Goal: Task Accomplishment & Management: Manage account settings

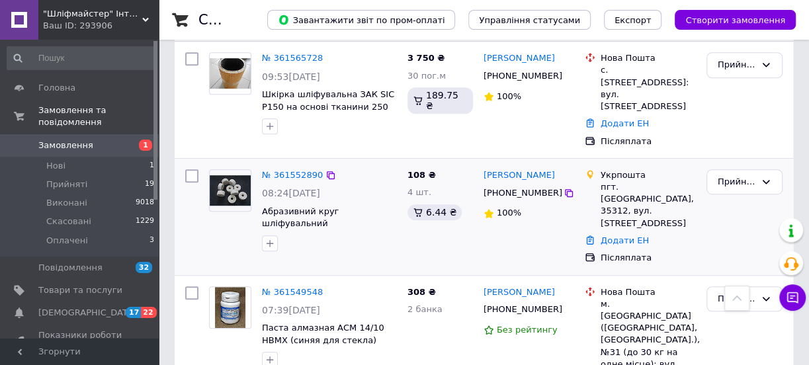
scroll to position [360, 0]
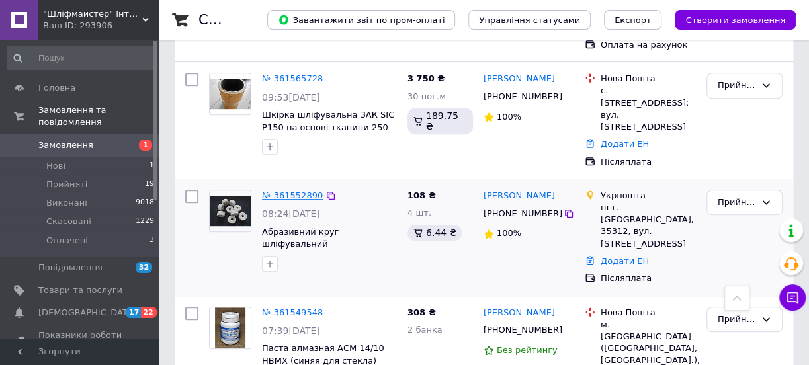
click at [294, 190] on link "№ 361552890" at bounding box center [292, 195] width 61 height 10
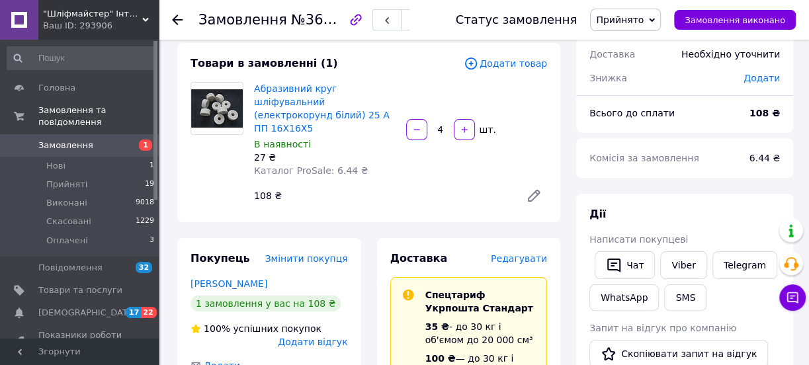
scroll to position [180, 0]
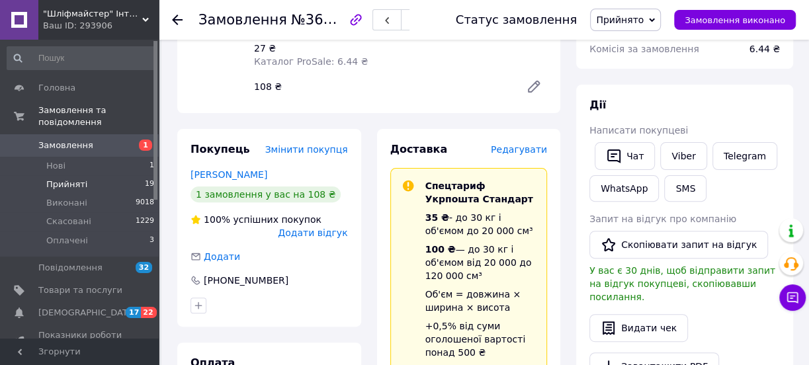
click at [67, 179] on span "Прийняті" at bounding box center [66, 185] width 41 height 12
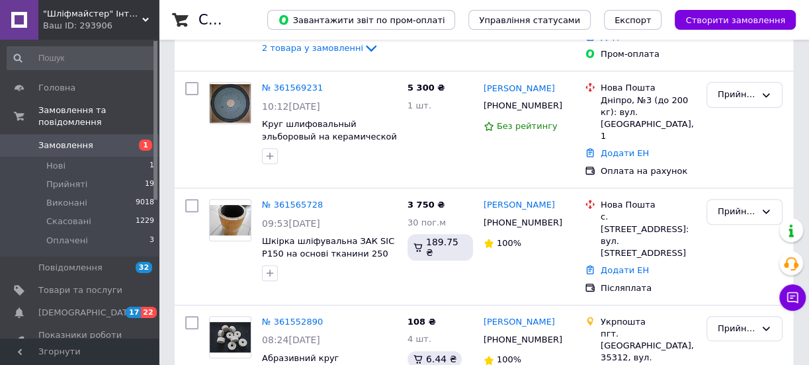
scroll to position [300, 0]
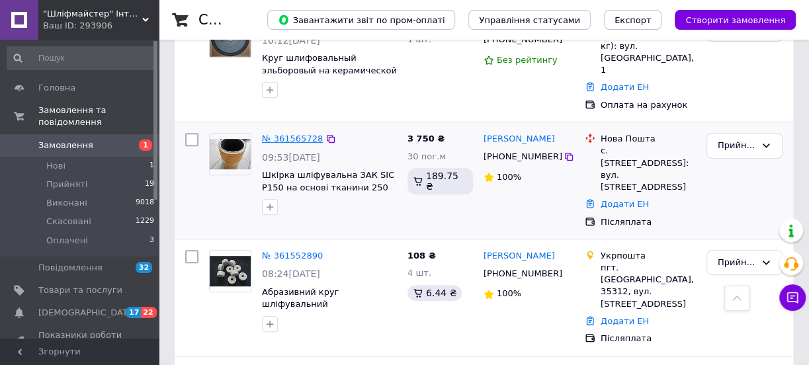
click at [284, 134] on link "№ 361565728" at bounding box center [292, 139] width 61 height 10
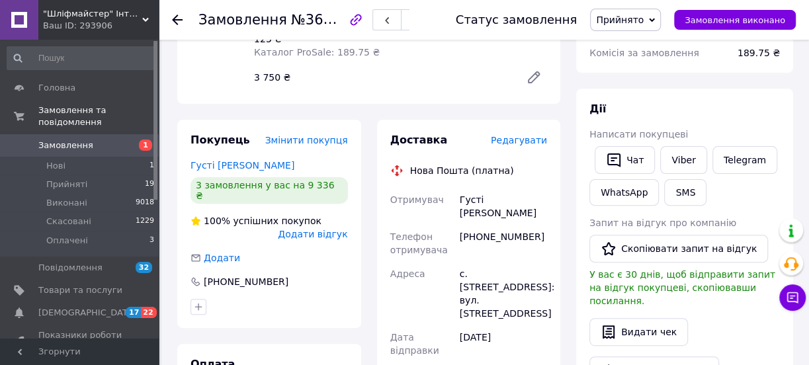
scroll to position [60, 0]
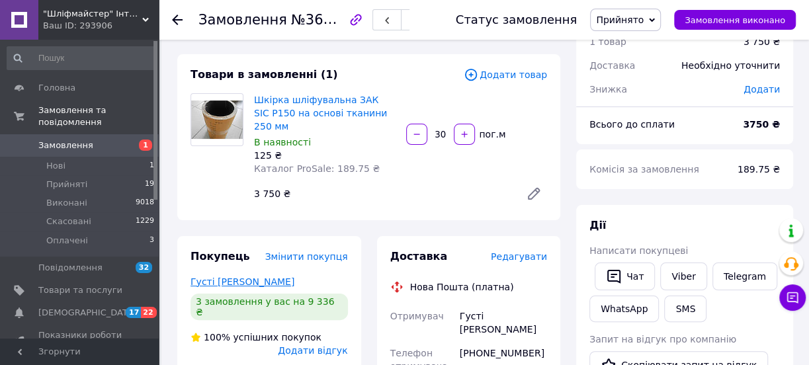
click at [225, 276] on link "Густі [PERSON_NAME]" at bounding box center [242, 281] width 104 height 11
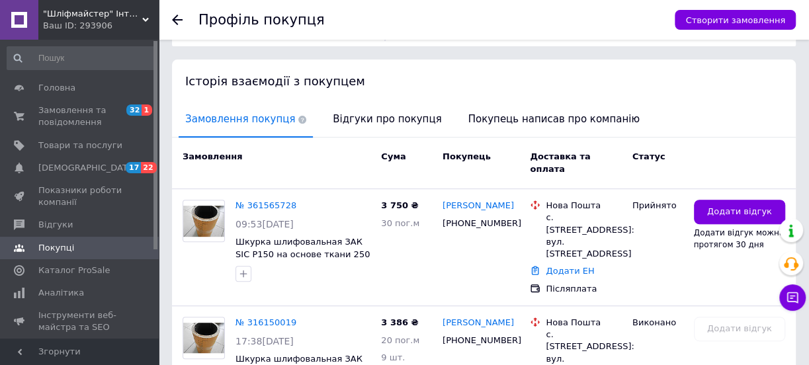
scroll to position [239, 0]
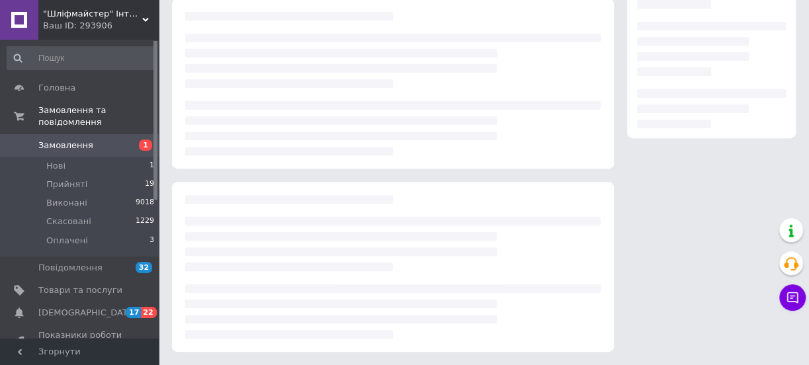
scroll to position [60, 0]
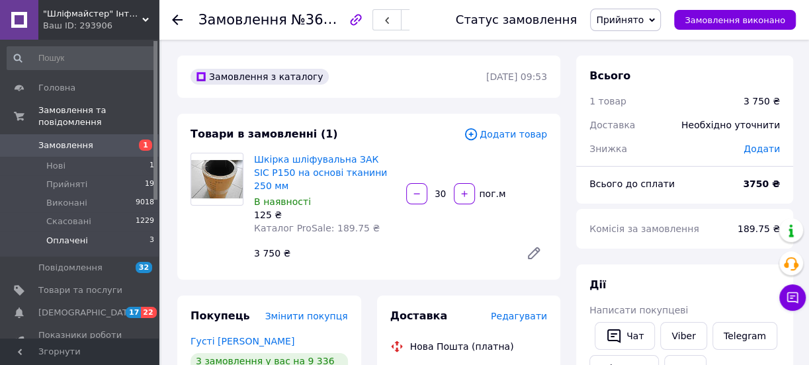
click at [77, 235] on span "Оплачені" at bounding box center [67, 241] width 42 height 12
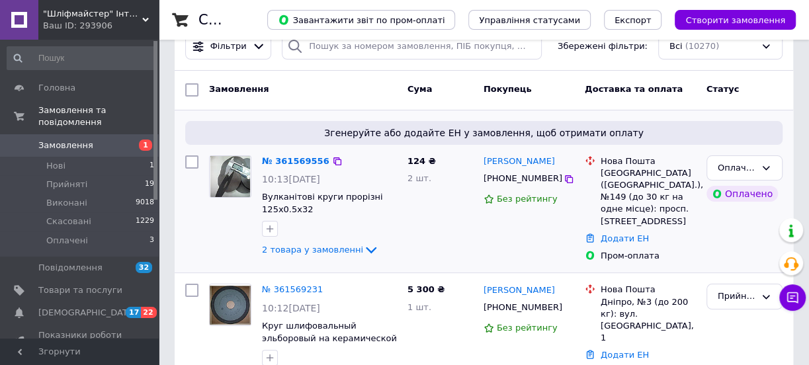
scroll to position [60, 0]
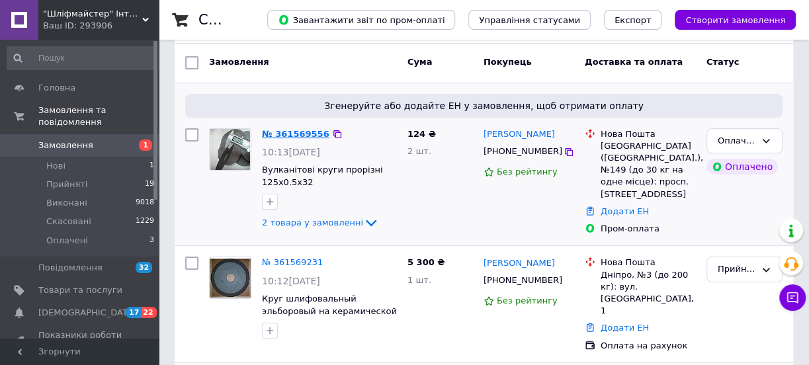
click at [296, 132] on link "№ 361569556" at bounding box center [295, 134] width 67 height 10
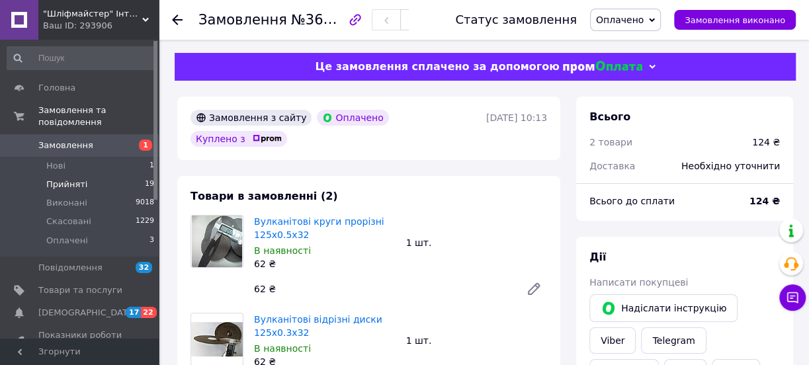
click at [65, 179] on span "Прийняті" at bounding box center [66, 185] width 41 height 12
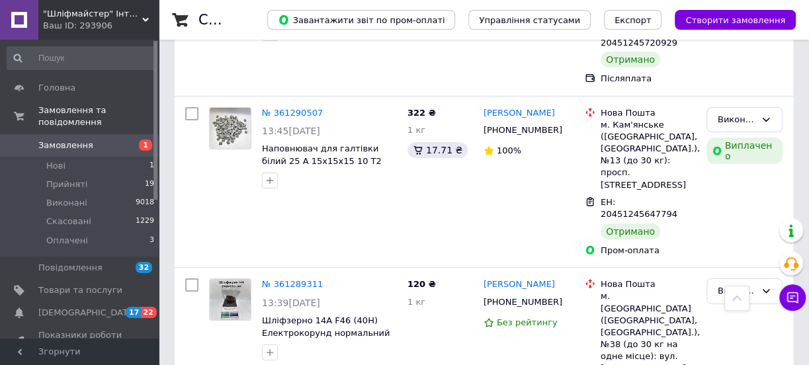
scroll to position [3006, 0]
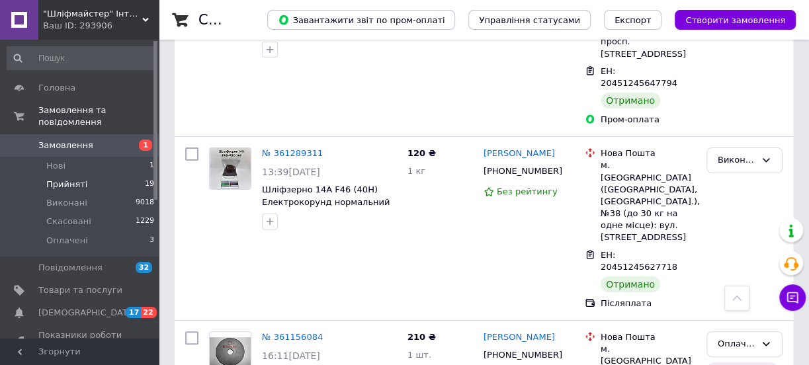
click at [65, 179] on span "Прийняті" at bounding box center [66, 185] width 41 height 12
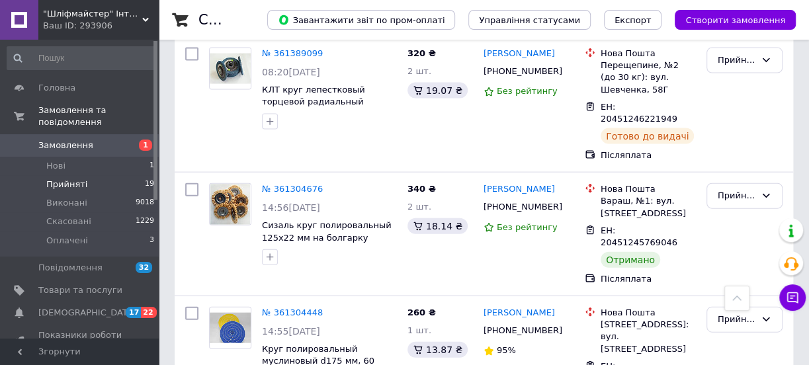
scroll to position [1704, 0]
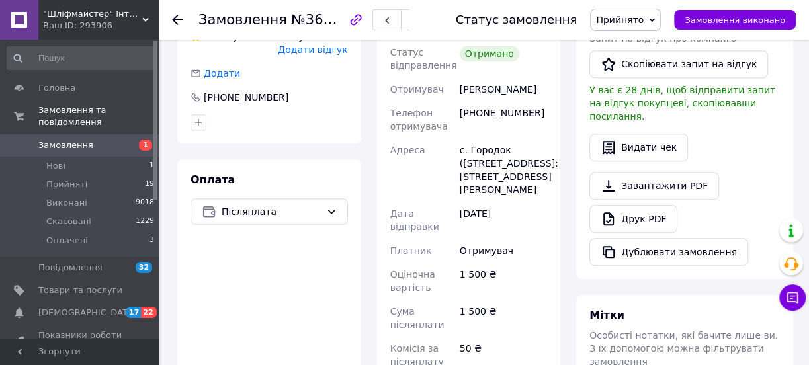
scroll to position [421, 0]
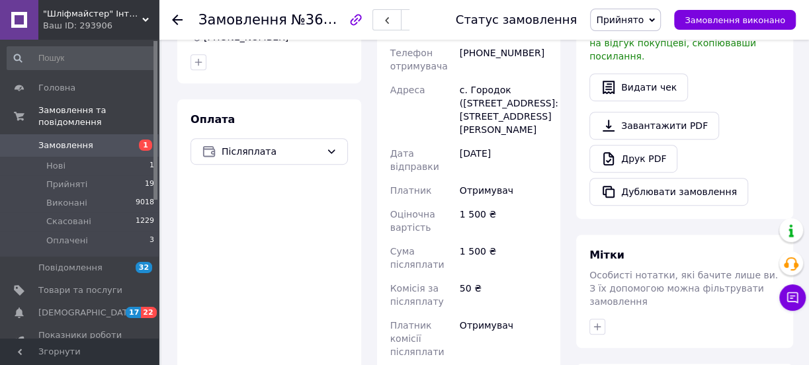
click at [641, 22] on span "Прийнято" at bounding box center [620, 20] width 48 height 11
click at [640, 42] on li "Виконано" at bounding box center [625, 46] width 69 height 20
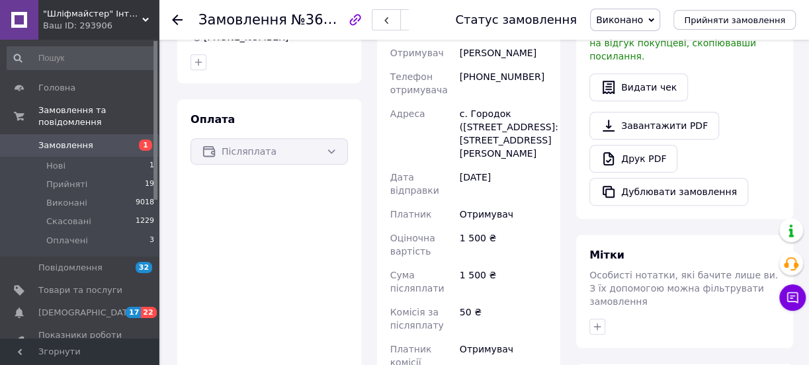
scroll to position [457, 0]
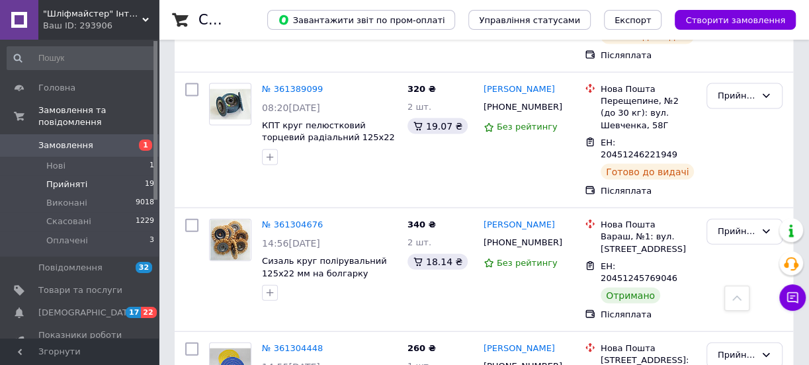
scroll to position [1644, 0]
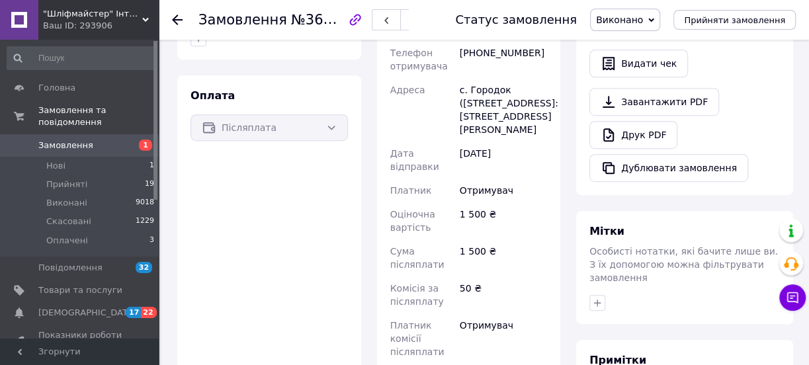
scroll to position [240, 0]
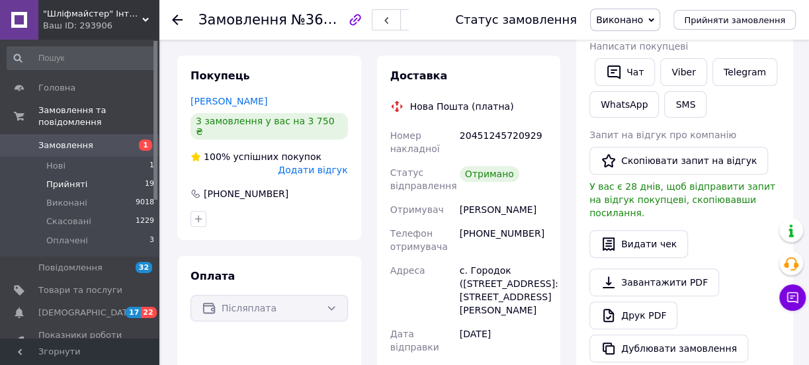
click at [52, 179] on span "Прийняті" at bounding box center [66, 185] width 41 height 12
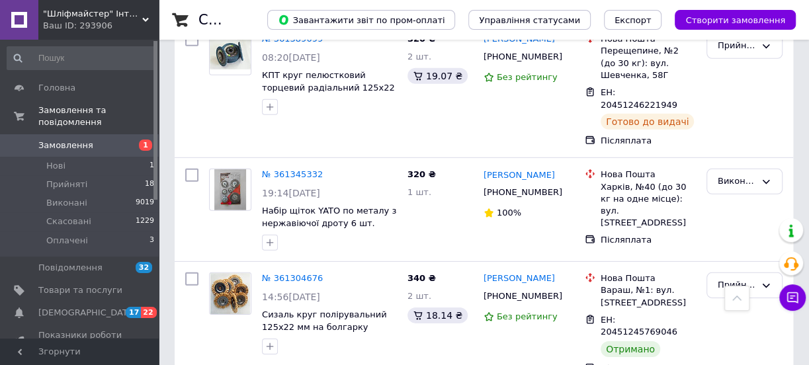
scroll to position [2465, 0]
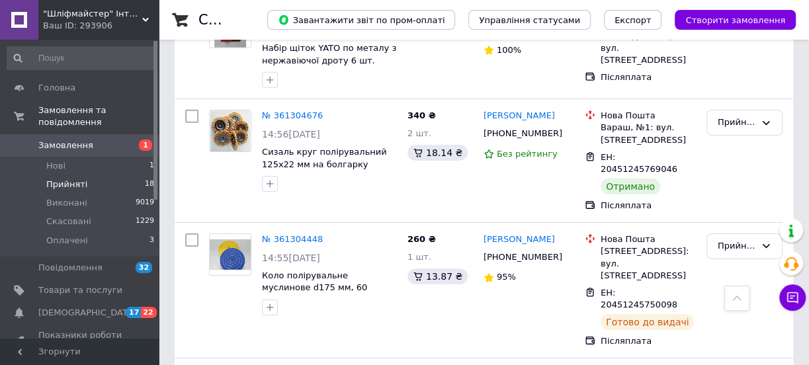
click at [63, 179] on span "Прийняті" at bounding box center [66, 185] width 41 height 12
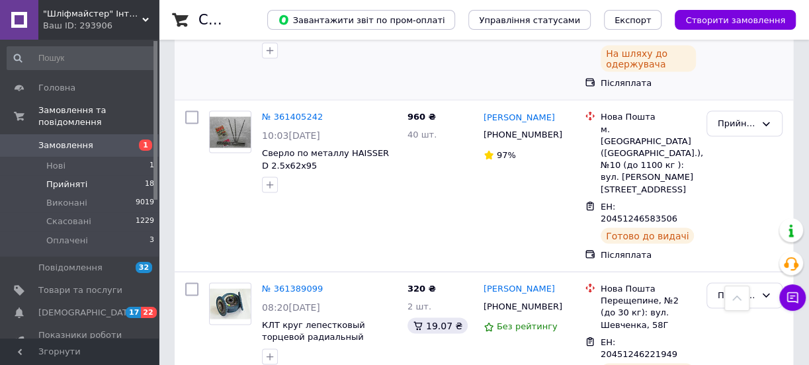
scroll to position [1448, 0]
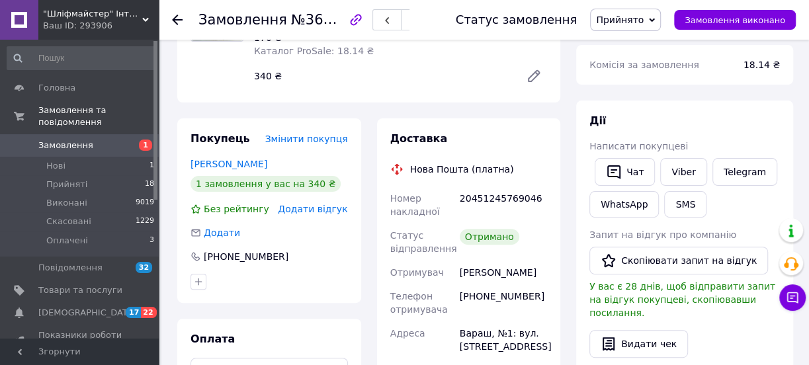
scroll to position [240, 0]
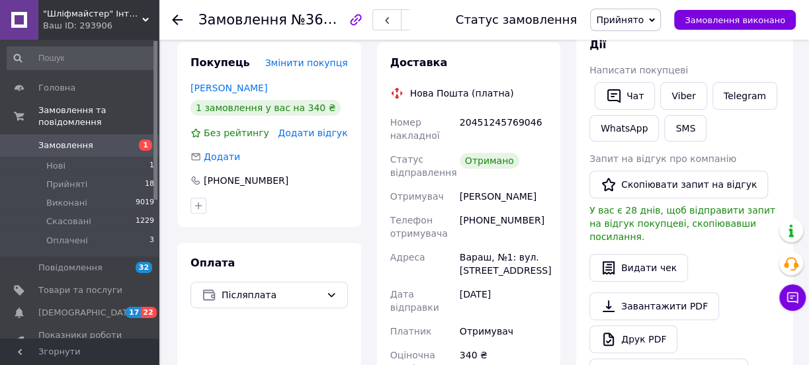
click at [644, 21] on span "Прийнято" at bounding box center [620, 20] width 48 height 11
click at [635, 46] on li "Виконано" at bounding box center [625, 46] width 69 height 20
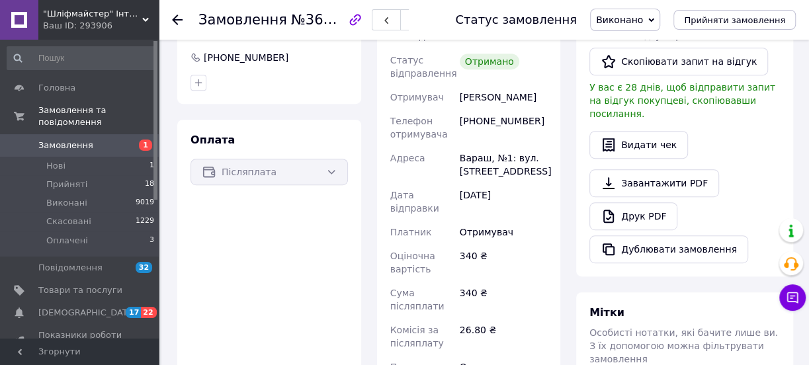
scroll to position [360, 0]
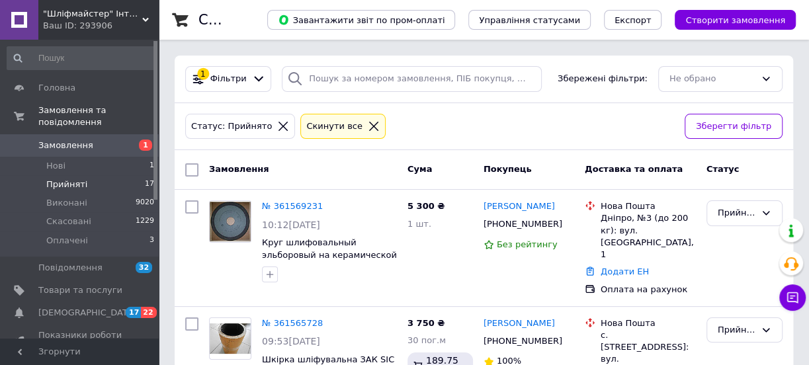
click at [52, 179] on span "Прийняті" at bounding box center [66, 185] width 41 height 12
click at [54, 160] on span "Нові" at bounding box center [55, 166] width 19 height 12
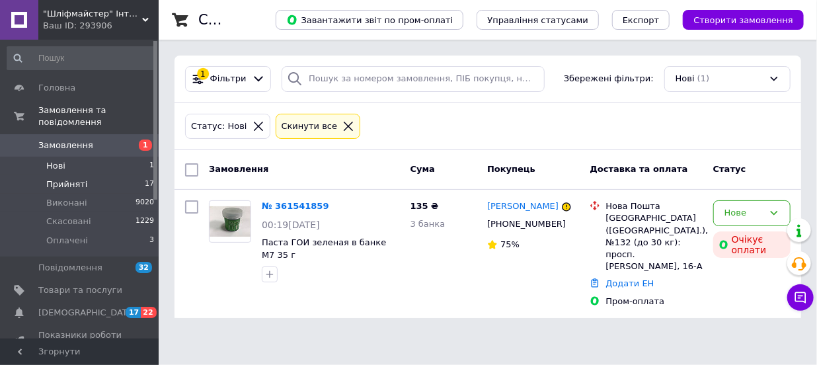
click at [59, 179] on span "Прийняті" at bounding box center [66, 185] width 41 height 12
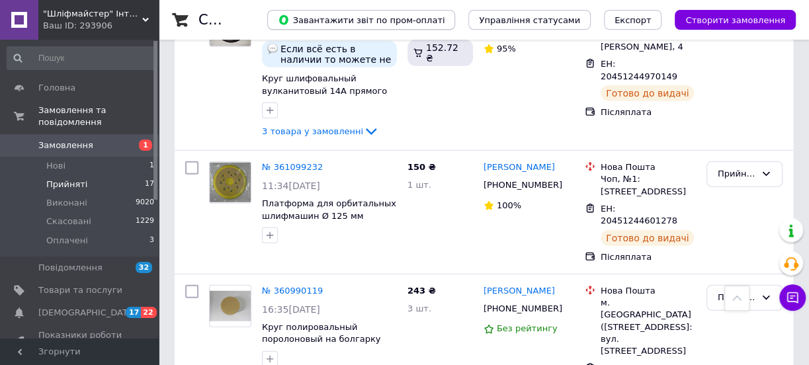
scroll to position [2058, 0]
